Goal: Navigation & Orientation: Find specific page/section

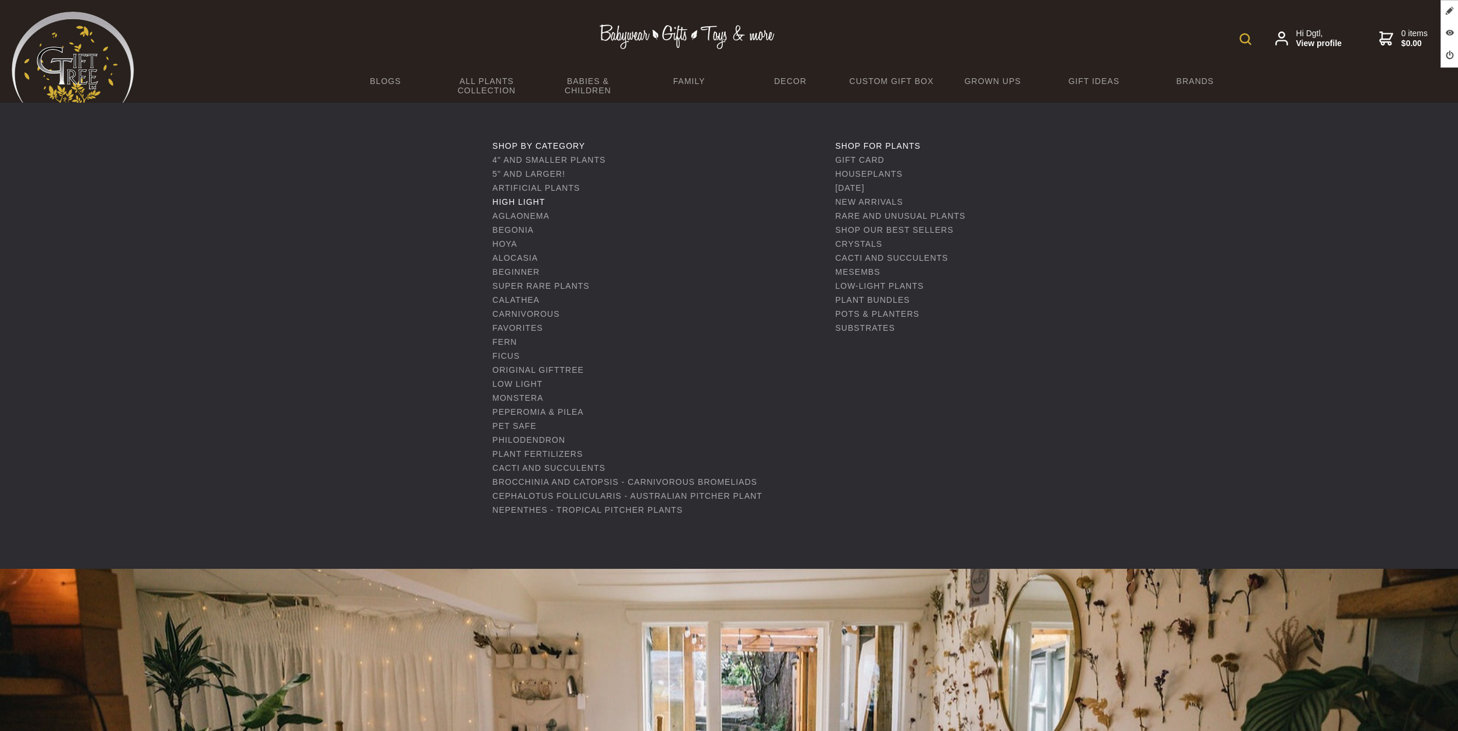
click at [528, 204] on link "High Light" at bounding box center [518, 201] width 53 height 9
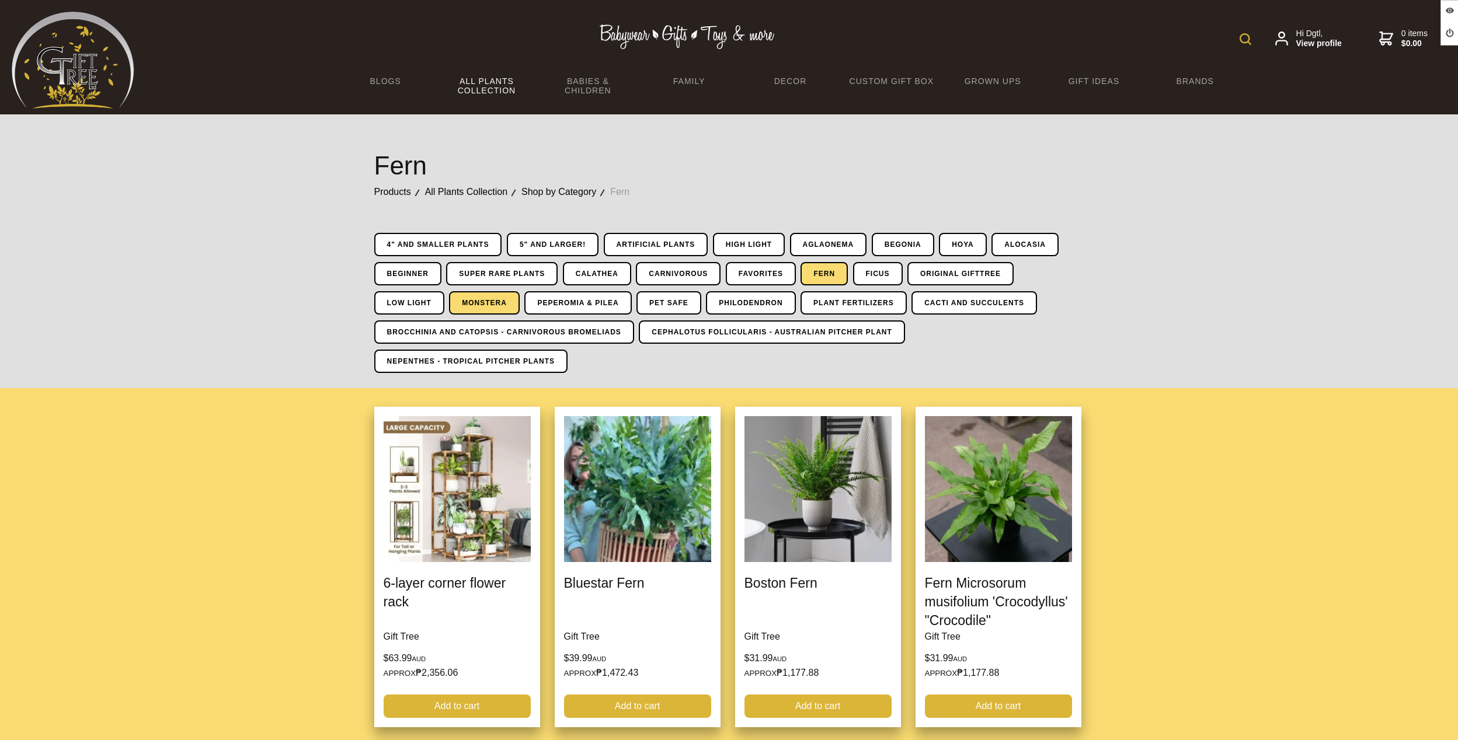
click at [481, 310] on link "Monstera" at bounding box center [484, 302] width 71 height 23
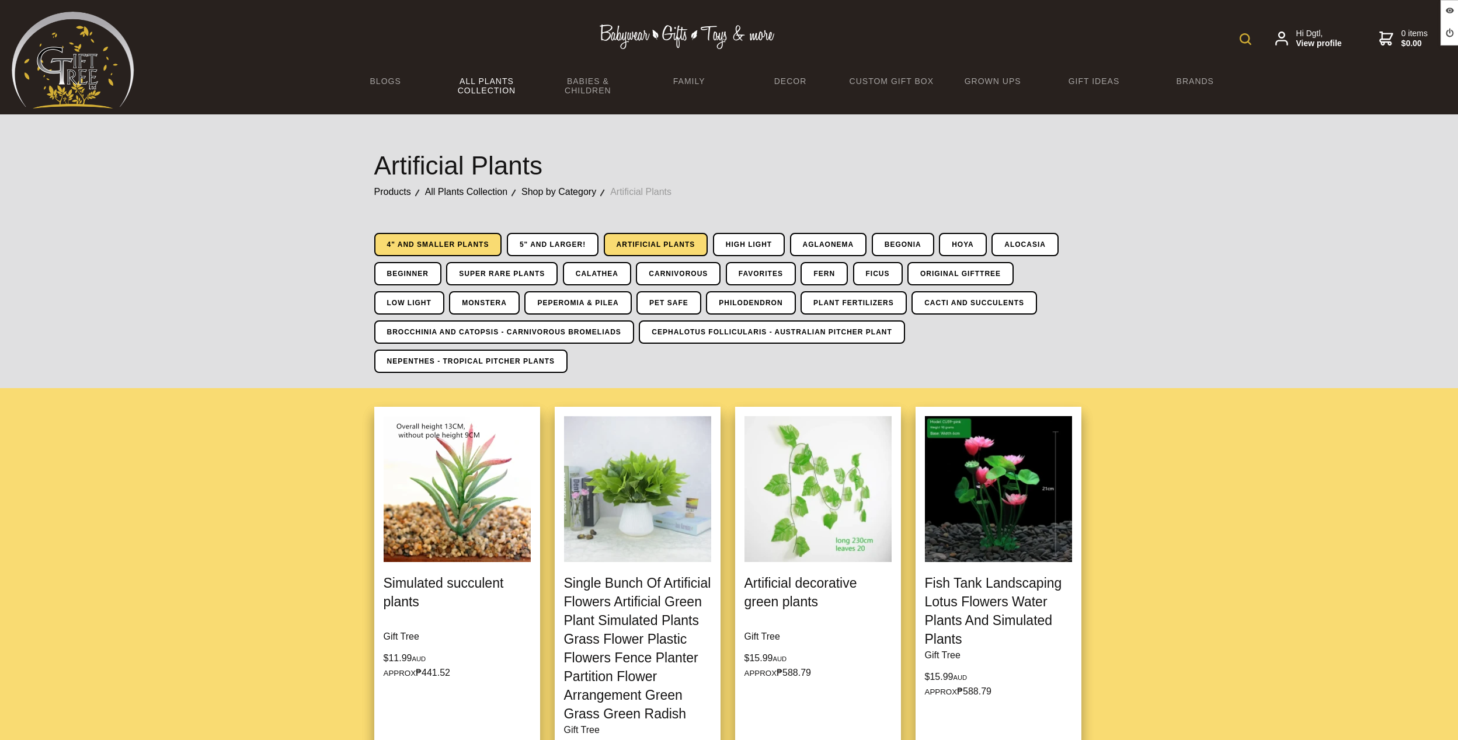
click at [429, 246] on link "4" and Smaller Plants" at bounding box center [438, 244] width 128 height 23
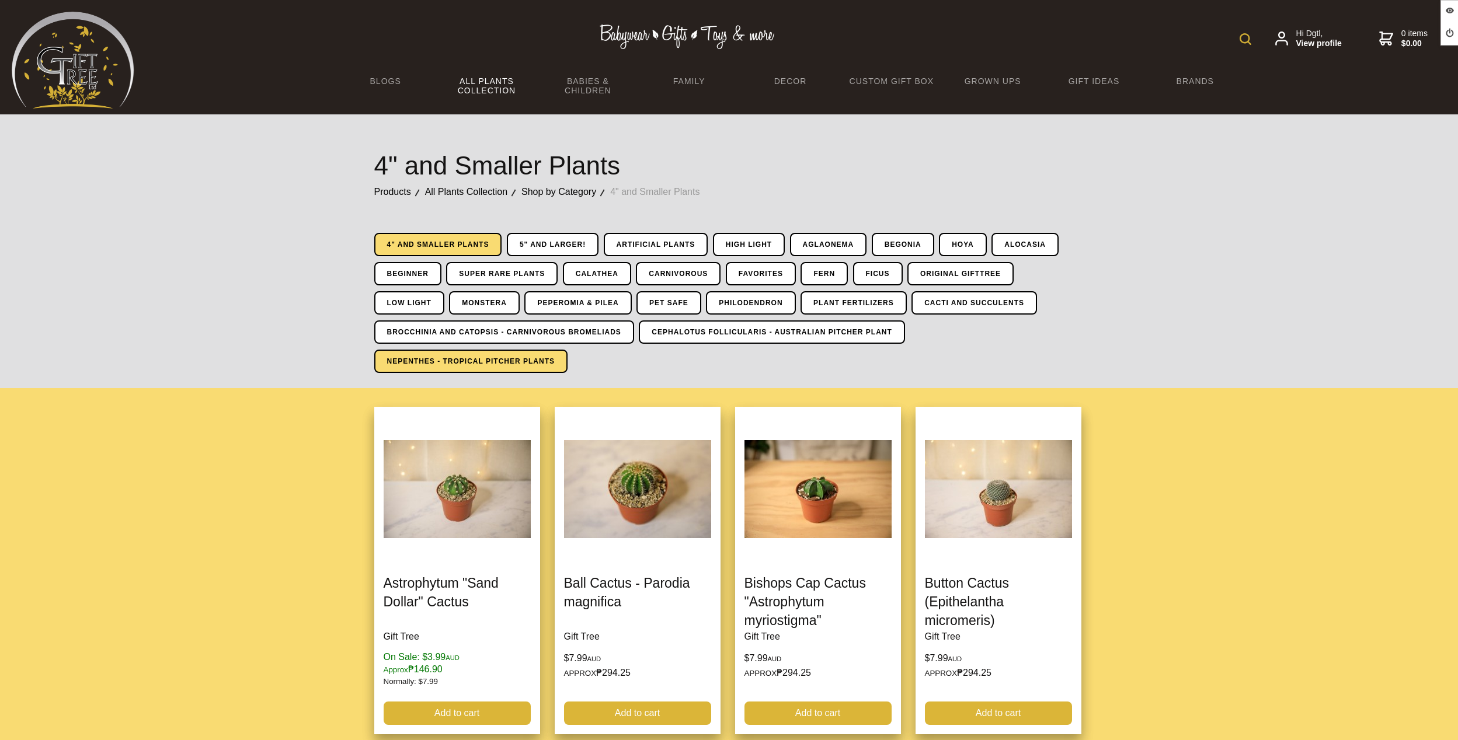
click at [487, 354] on link "Nepenthes - Tropical Pitcher Plants" at bounding box center [470, 361] width 193 height 23
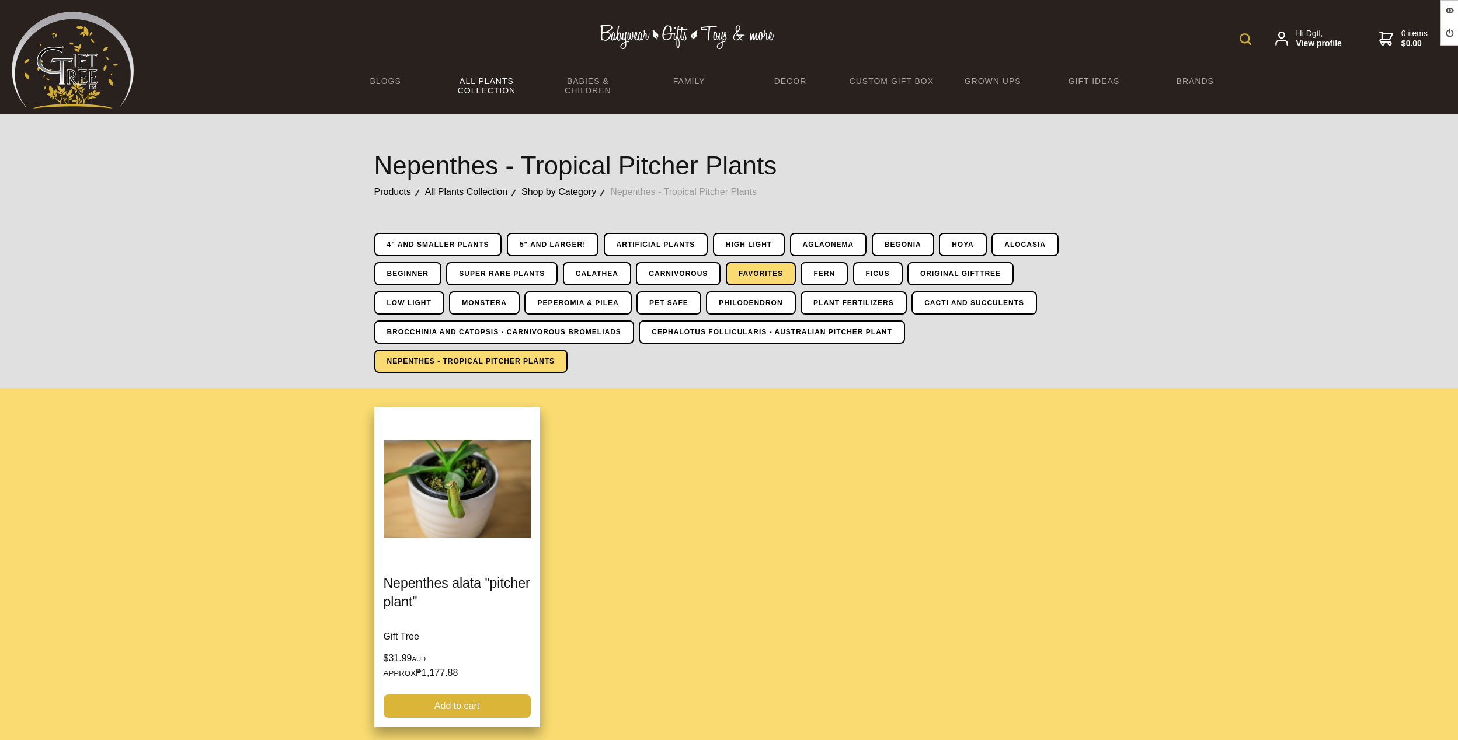
click at [736, 275] on link "Favorites" at bounding box center [761, 273] width 70 height 23
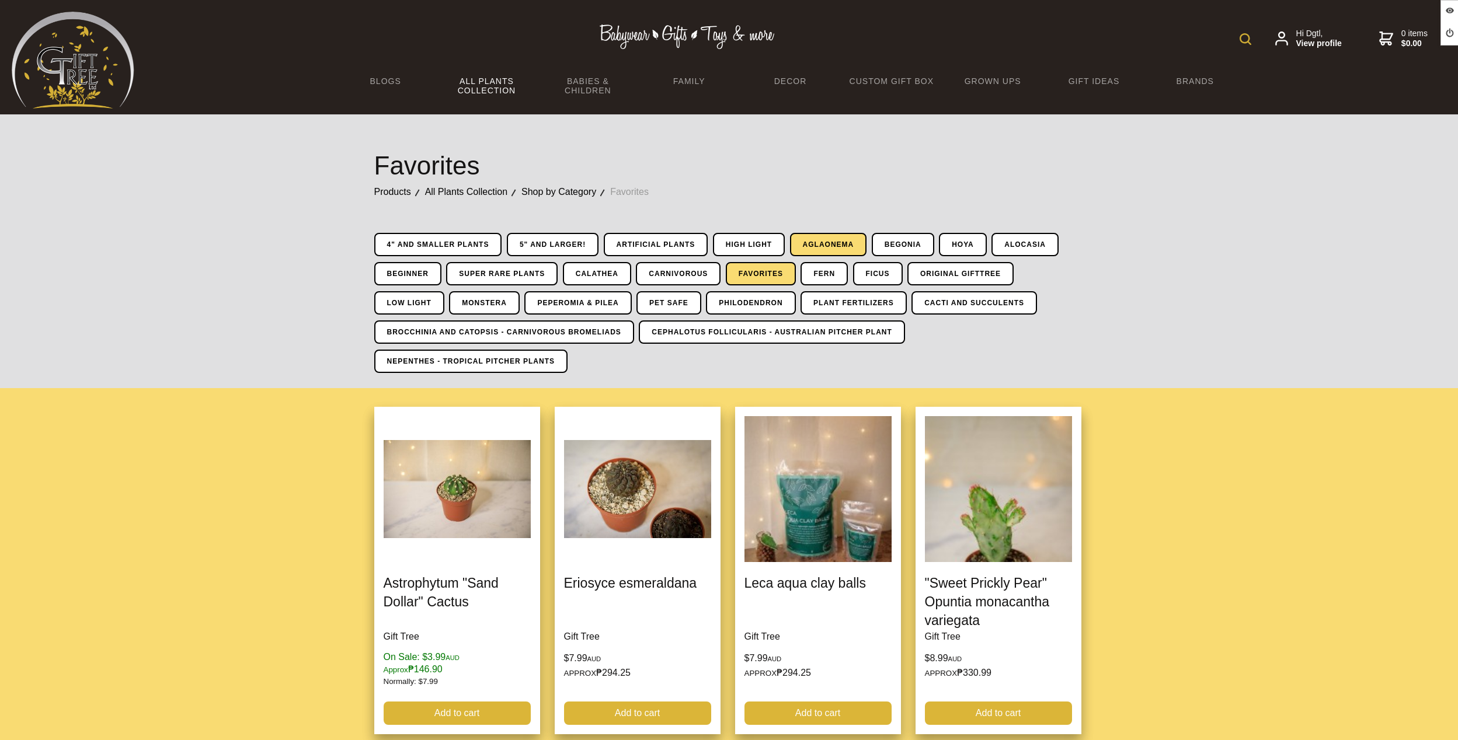
click at [812, 244] on link "Aglaonema" at bounding box center [828, 244] width 77 height 23
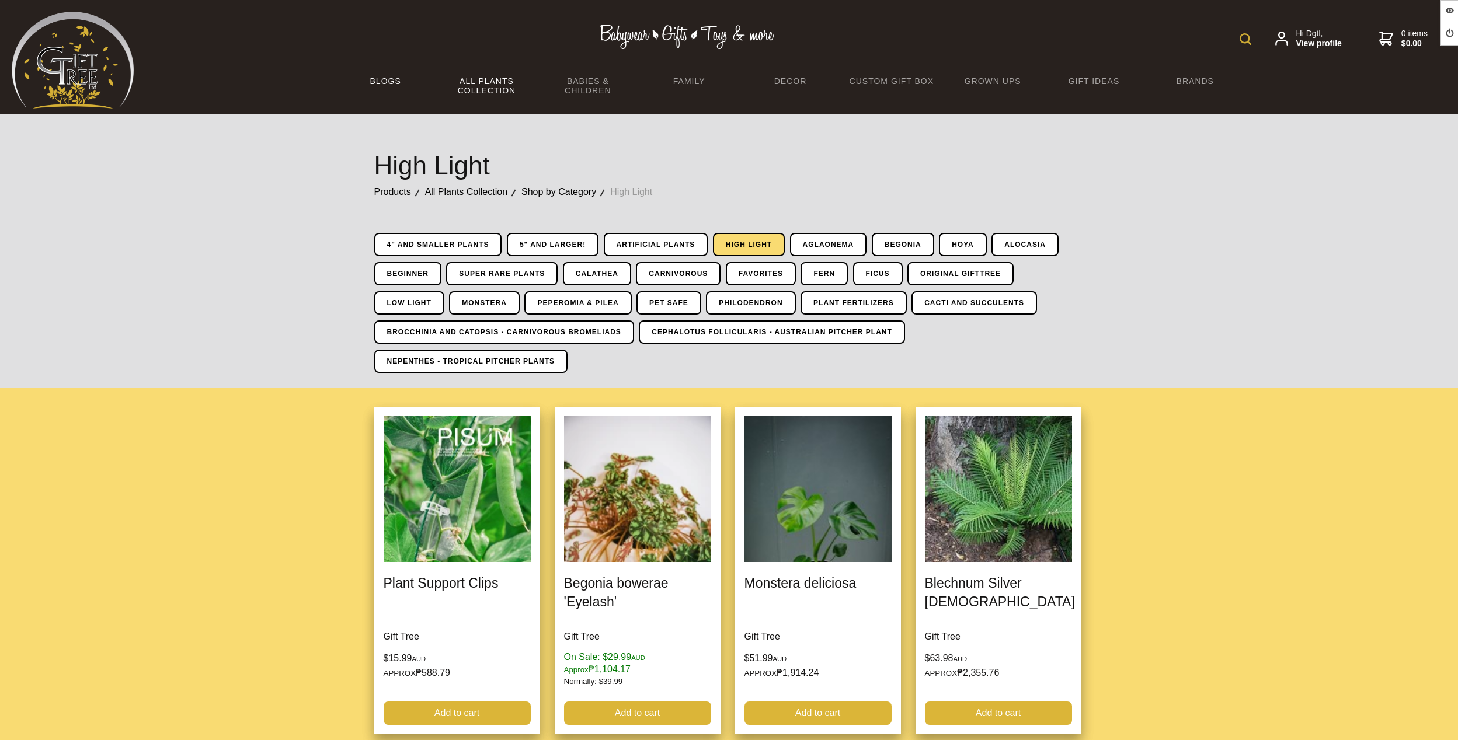
click at [390, 81] on link "BLOGS" at bounding box center [385, 81] width 101 height 25
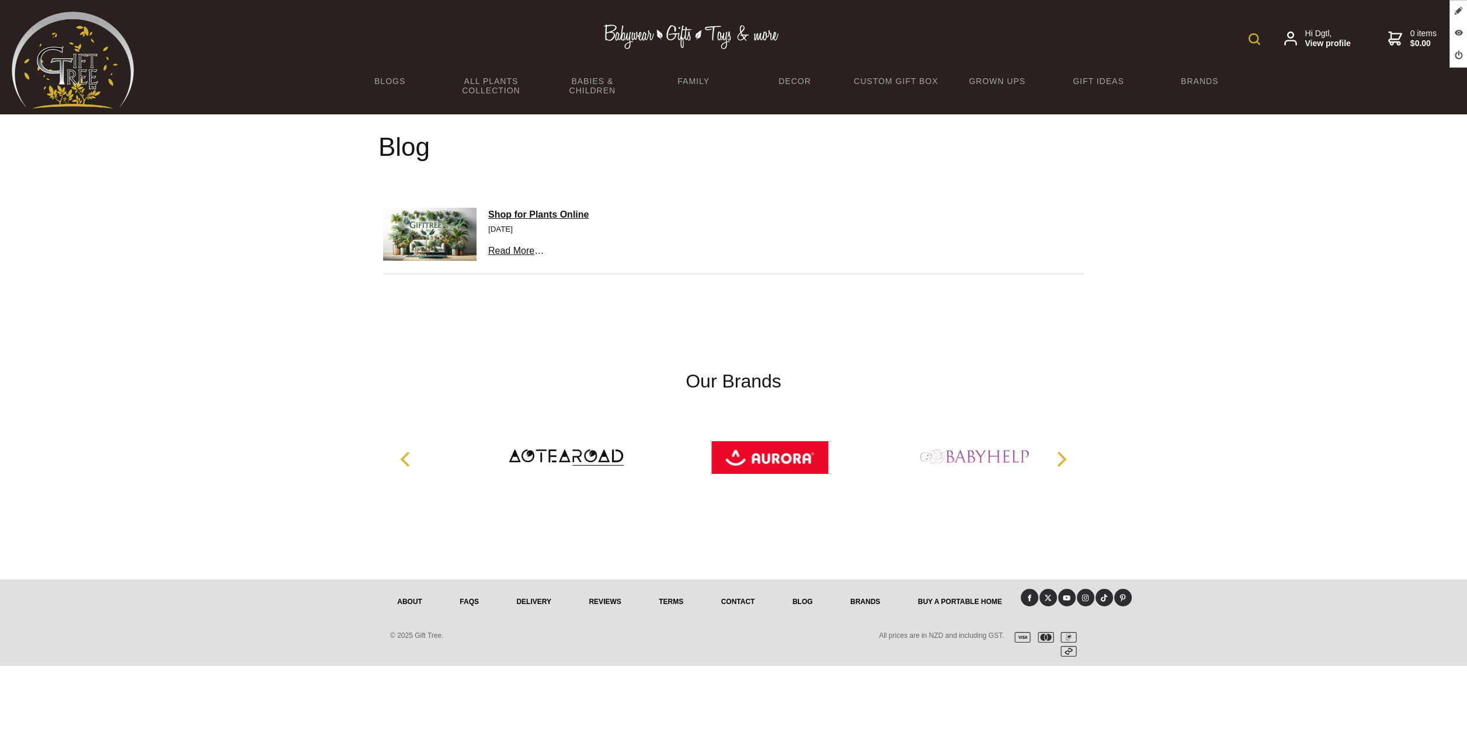
click at [77, 74] on img at bounding box center [73, 60] width 123 height 97
